Goal: Check status: Check status

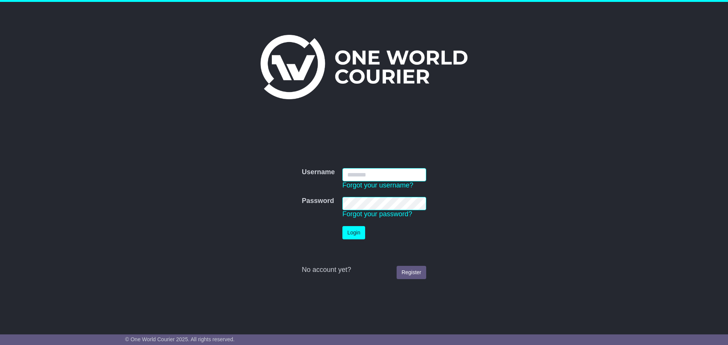
click at [396, 176] on input "Username" at bounding box center [384, 174] width 84 height 13
type input "**********"
click at [344, 230] on button "Login" at bounding box center [353, 232] width 23 height 13
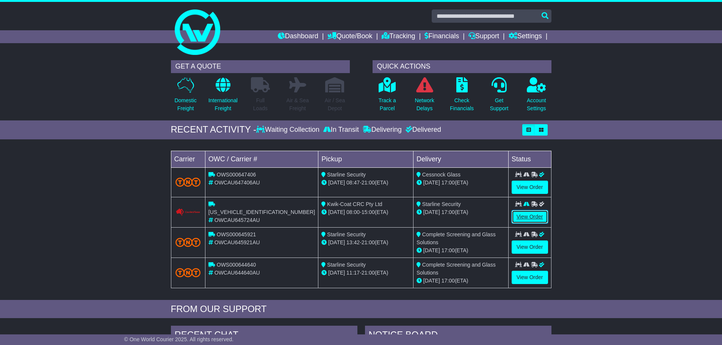
click at [525, 215] on link "View Order" at bounding box center [530, 216] width 36 height 13
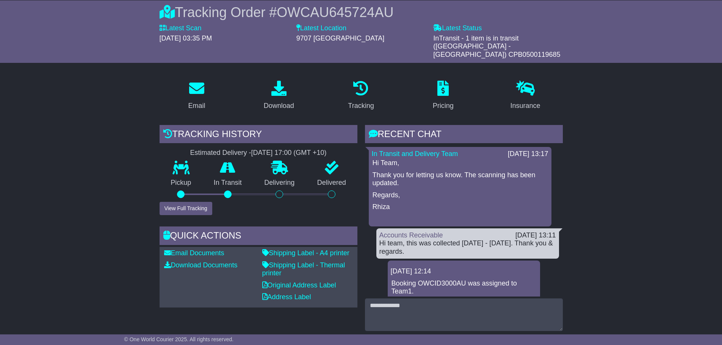
scroll to position [67, 0]
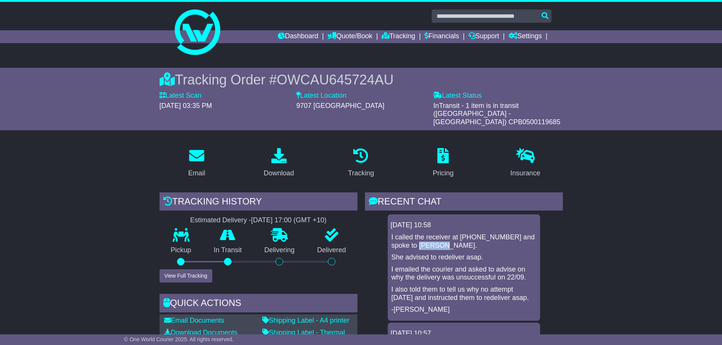
drag, startPoint x: 441, startPoint y: 238, endPoint x: 418, endPoint y: 238, distance: 23.1
click at [418, 238] on p "I called the receiver at +61 7 3272 2974 and spoke to Tanea." at bounding box center [464, 241] width 145 height 16
click at [498, 254] on p "She advised to redeliver asap." at bounding box center [464, 258] width 145 height 8
drag, startPoint x: 485, startPoint y: 250, endPoint x: 464, endPoint y: 248, distance: 20.9
click at [464, 254] on p "She advised to redeliver asap." at bounding box center [464, 258] width 145 height 8
